Goal: Task Accomplishment & Management: Complete application form

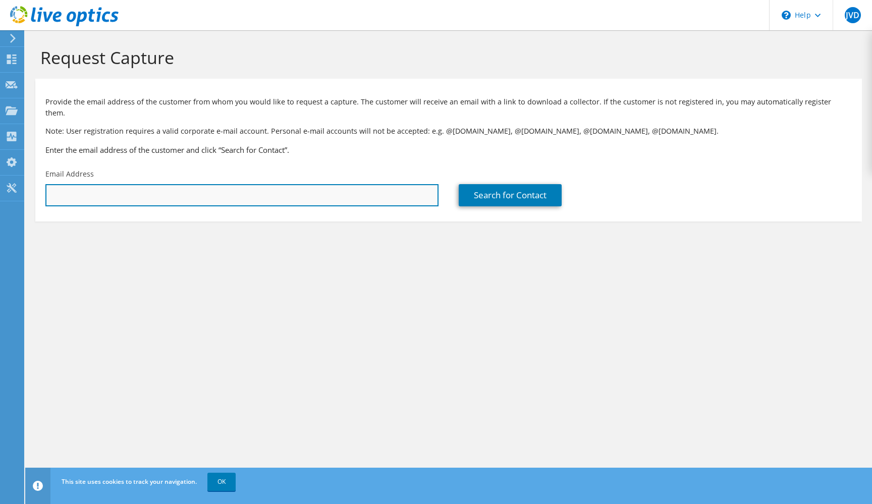
paste input "[URL][DOMAIN_NAME]"
type input "[URL][DOMAIN_NAME]"
click at [362, 184] on input "[URL][DOMAIN_NAME]" at bounding box center [241, 195] width 393 height 22
drag, startPoint x: 362, startPoint y: 182, endPoint x: 22, endPoint y: 192, distance: 340.1
click at [22, 192] on div "JVD End User [PERSON_NAME] [PERSON_NAME][EMAIL_ADDRESS][PERSON_NAME][DOMAIN_NAM…" at bounding box center [436, 252] width 872 height 504
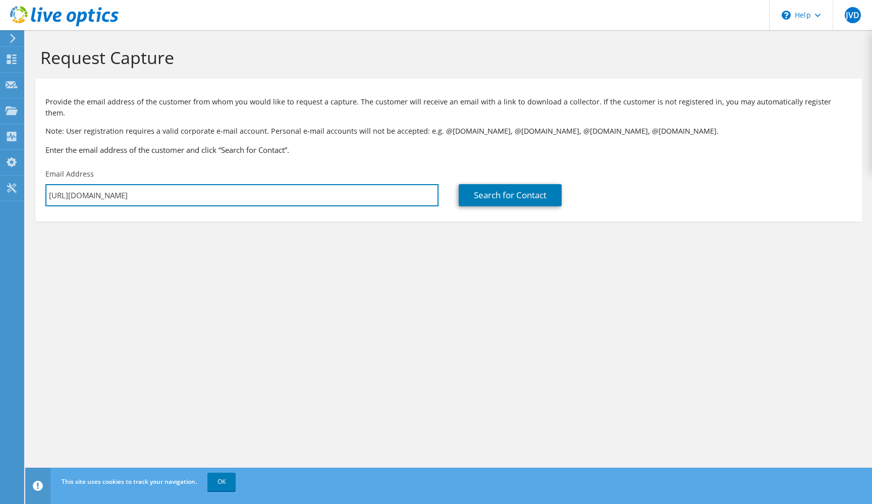
drag, startPoint x: 293, startPoint y: 183, endPoint x: 37, endPoint y: 177, distance: 255.3
click at [37, 177] on div "Email Address https://app.liveoptics.com/UserManagement/requestcapture" at bounding box center [241, 187] width 413 height 47
paste input "mailto:scardoso@PLLR.com"
click at [74, 184] on input "mailto:scardoso@PLLR.com" at bounding box center [241, 195] width 393 height 22
type input "[EMAIL_ADDRESS][DOMAIN_NAME]"
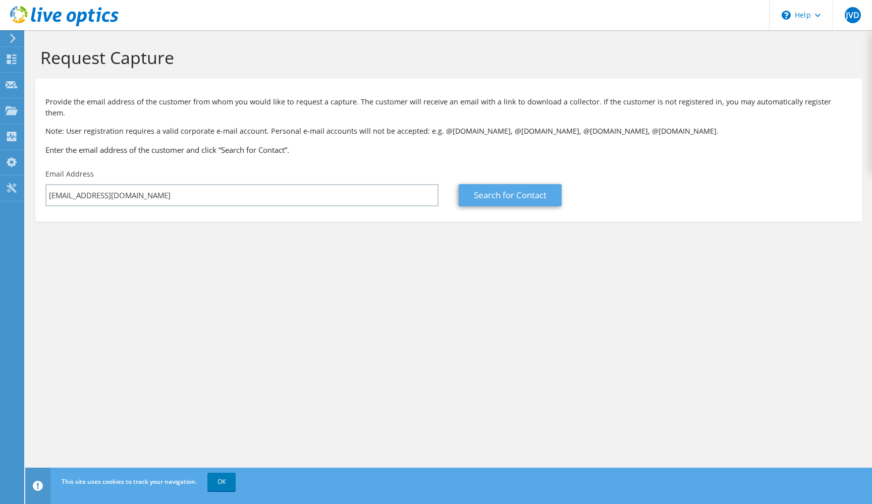
click at [488, 195] on link "Search for Contact" at bounding box center [510, 195] width 103 height 22
type input "PLLR LLP"
type input "[PERSON_NAME]"
type input "[GEOGRAPHIC_DATA]"
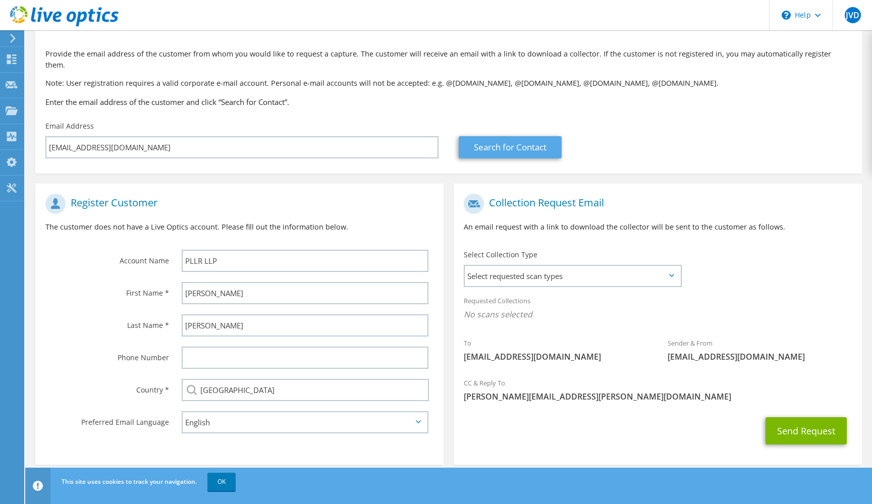
scroll to position [47, 0]
click at [521, 266] on span "Select requested scan types" at bounding box center [573, 276] width 216 height 20
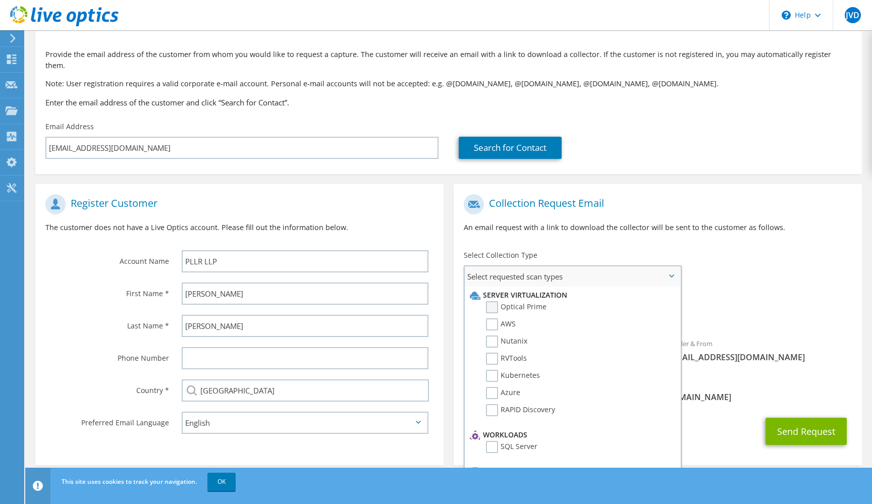
click at [494, 301] on label "Optical Prime" at bounding box center [516, 307] width 61 height 12
click at [0, 0] on input "Optical Prime" at bounding box center [0, 0] width 0 height 0
click at [749, 234] on section "Collection Request Email An email request with a link to download the collector…" at bounding box center [657, 326] width 408 height 284
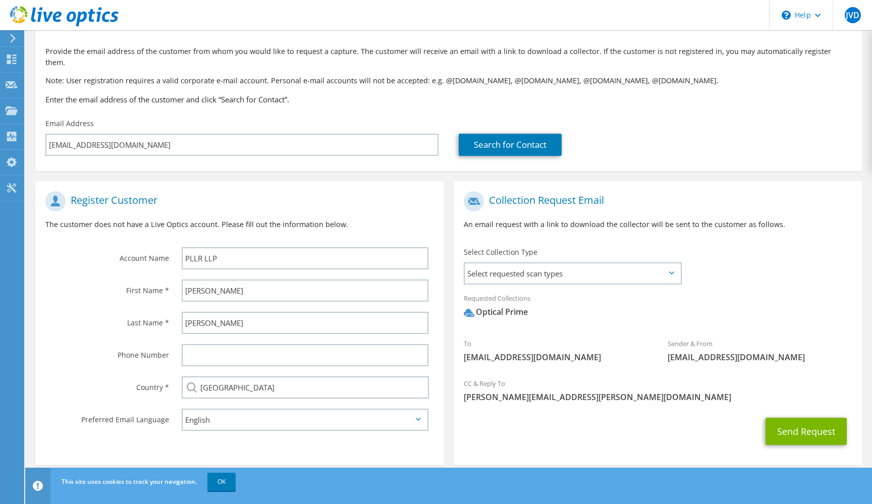
scroll to position [50, 0]
click at [651, 429] on div "Send Request" at bounding box center [657, 431] width 408 height 37
click at [227, 488] on link "OK" at bounding box center [221, 482] width 28 height 18
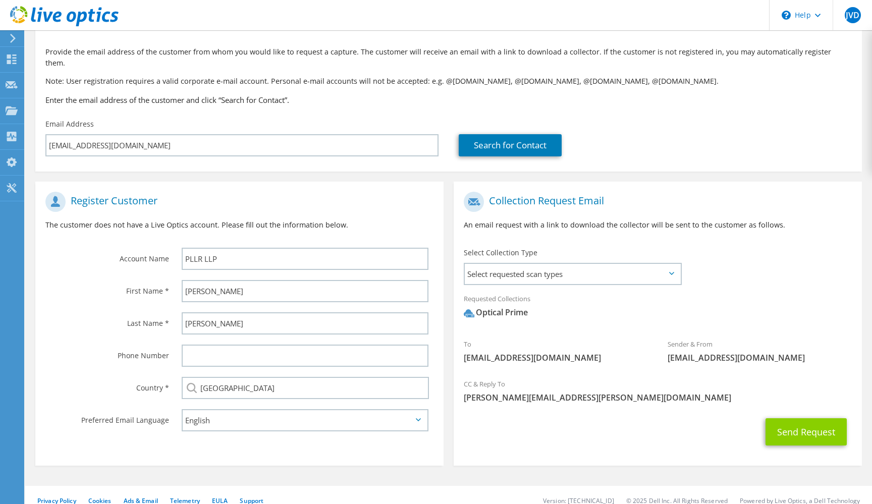
click at [806, 426] on button "Send Request" at bounding box center [805, 431] width 81 height 27
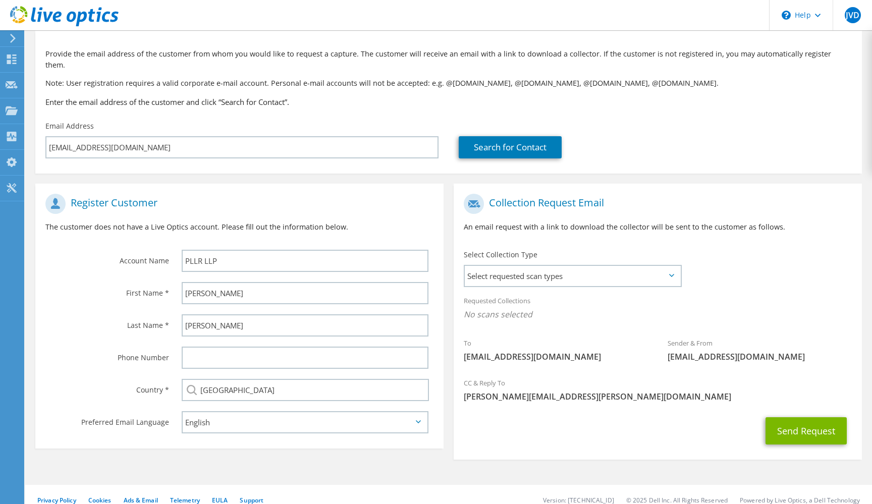
scroll to position [47, 0]
click at [813, 421] on button "Send Request" at bounding box center [805, 431] width 81 height 27
